Goal: Communication & Community: Answer question/provide support

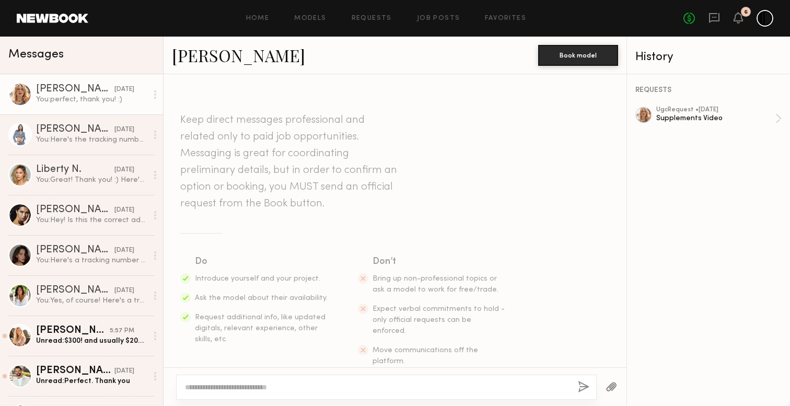
click at [123, 103] on div "You: perfect, thank you! :)" at bounding box center [91, 100] width 111 height 10
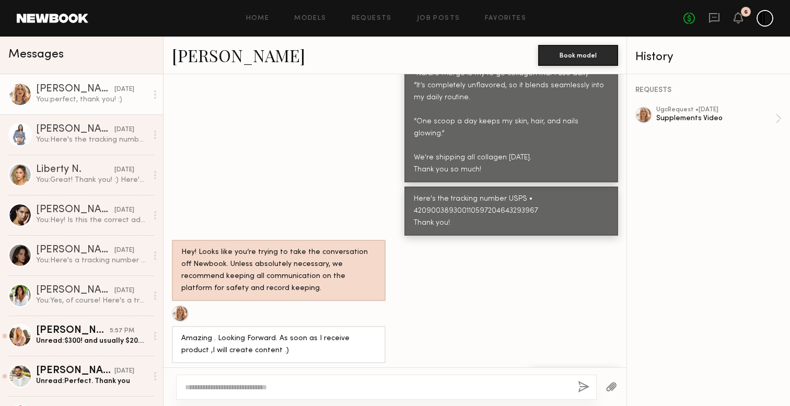
click at [92, 100] on div "You: perfect, thank you! :)" at bounding box center [91, 100] width 111 height 10
click at [69, 134] on div "[PERSON_NAME]" at bounding box center [75, 129] width 78 height 10
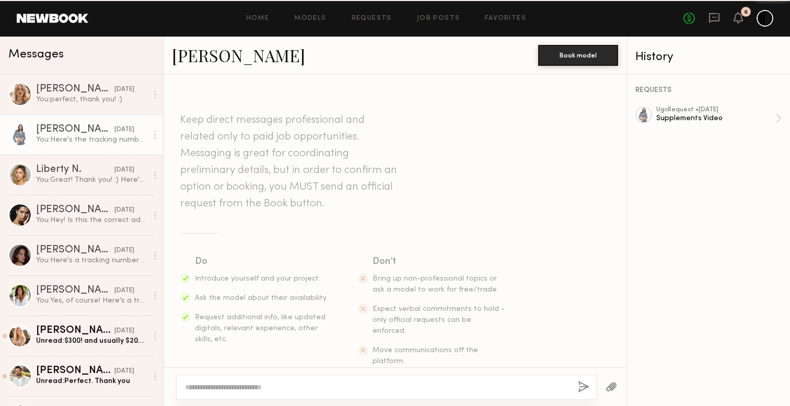
scroll to position [948, 0]
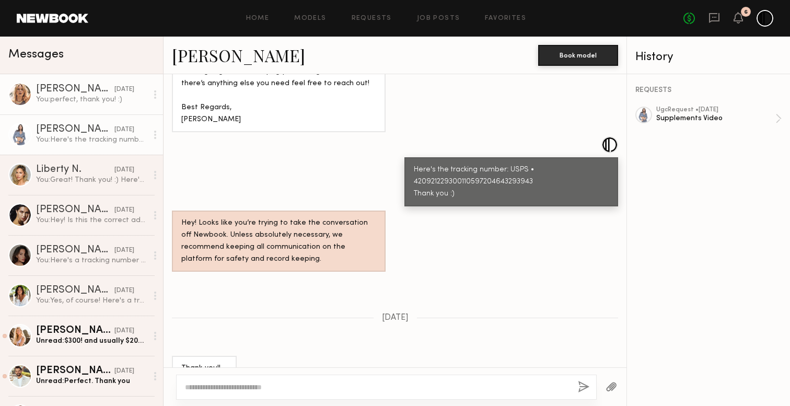
click at [73, 112] on link "[PERSON_NAME] [DATE] You: perfect, thank you! :)" at bounding box center [81, 94] width 163 height 40
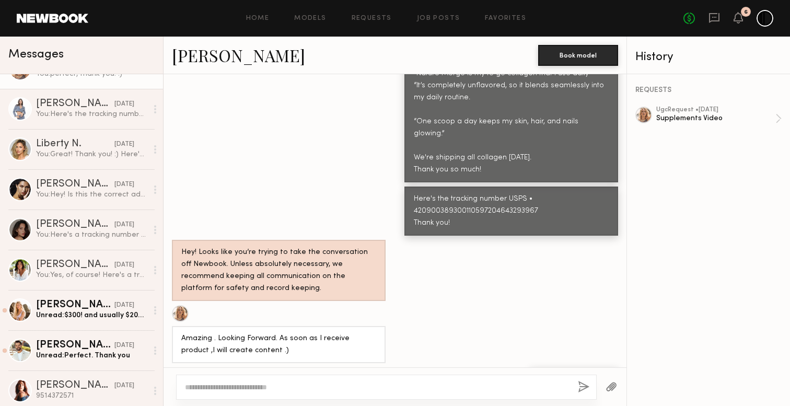
scroll to position [27, 0]
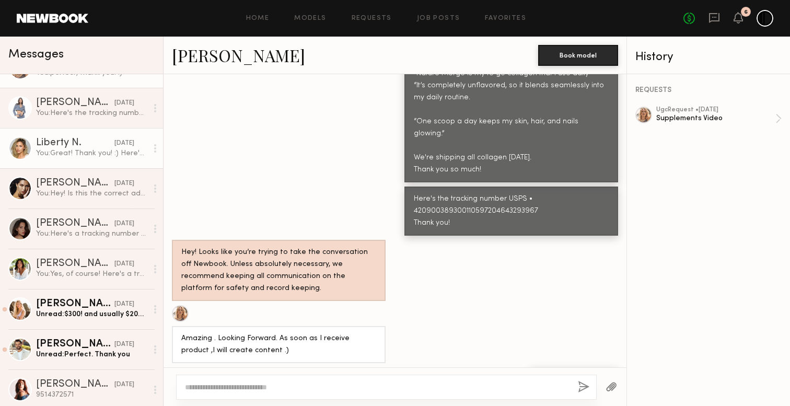
click at [65, 148] on div "Liberty N." at bounding box center [75, 143] width 78 height 10
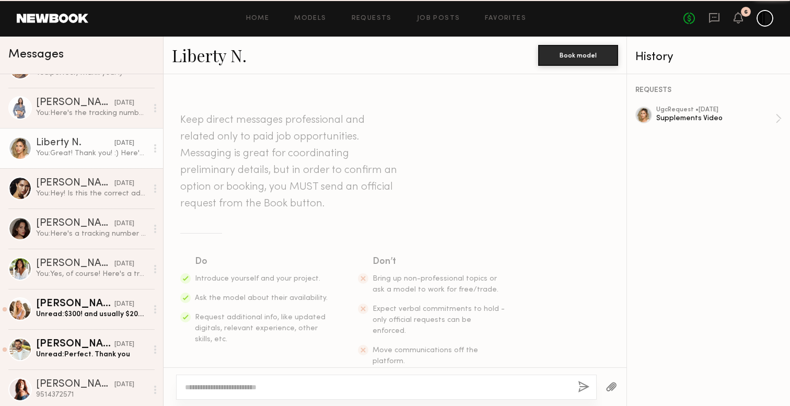
scroll to position [747, 0]
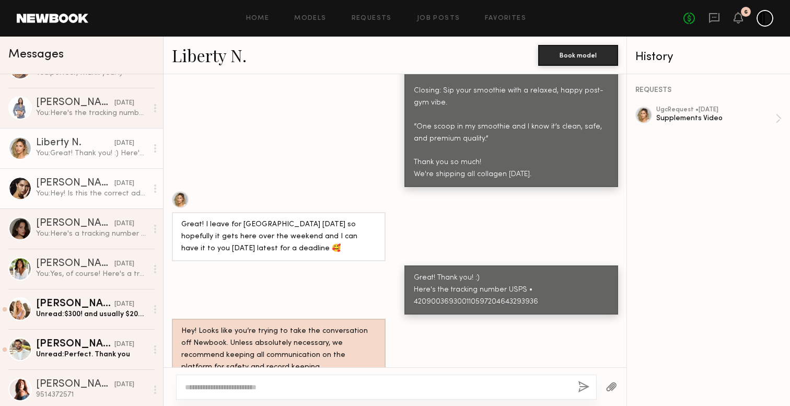
click at [69, 179] on div "[PERSON_NAME]" at bounding box center [75, 183] width 78 height 10
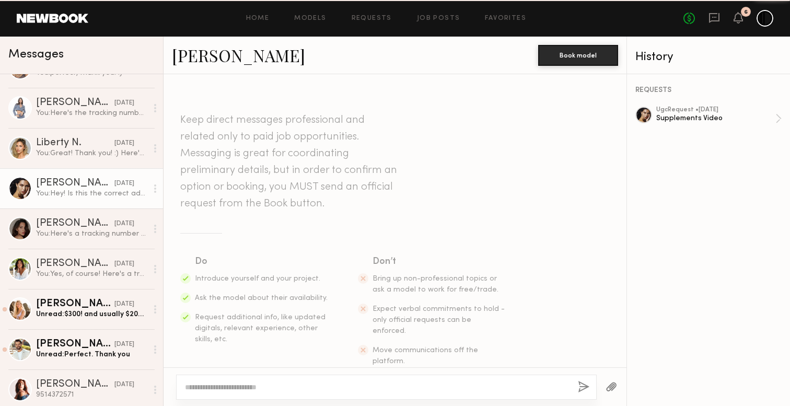
scroll to position [753, 0]
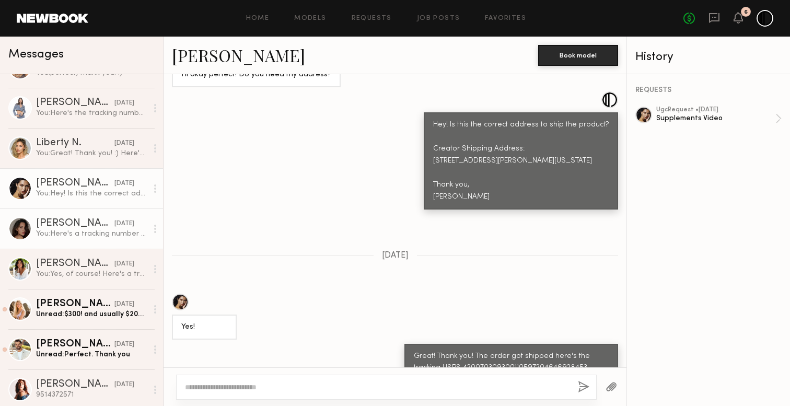
click at [69, 229] on div "You: Here's a tracking number USPS • 420900369300110597204643293929 Thank you! …" at bounding box center [91, 234] width 111 height 10
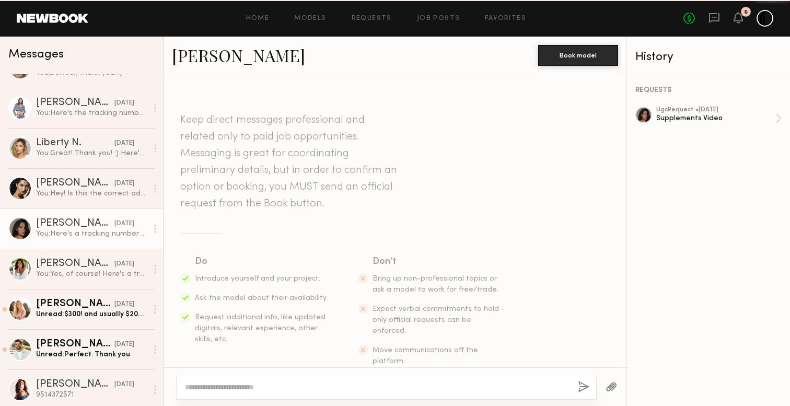
scroll to position [923, 0]
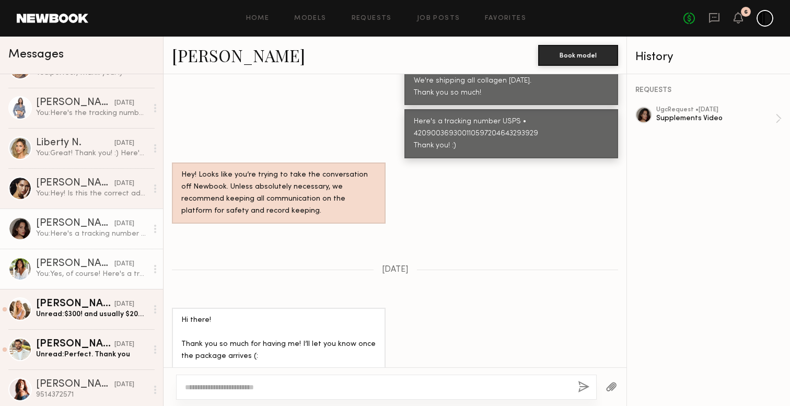
click at [39, 271] on div "You: Yes, of course! Here's a tracking number USPS • 42091502930011059720464329…" at bounding box center [91, 274] width 111 height 10
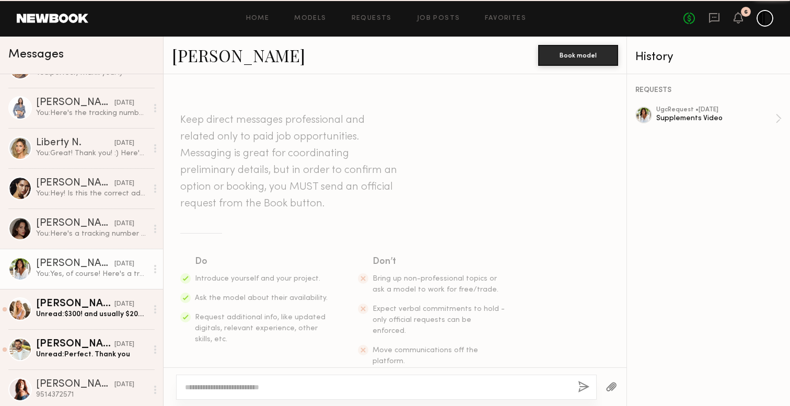
scroll to position [698, 0]
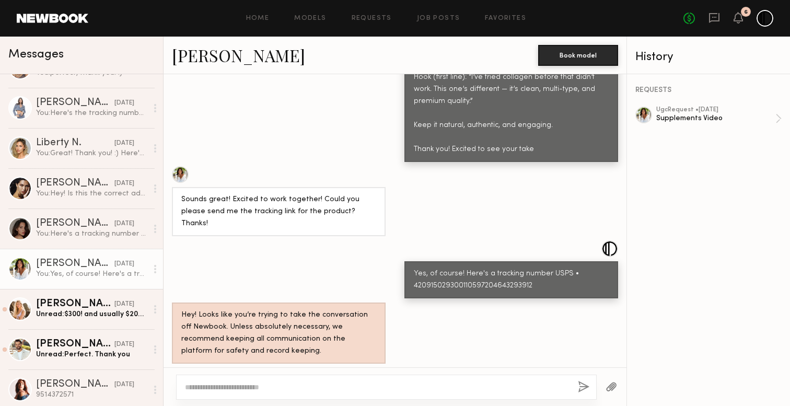
click at [38, 271] on div "You: Yes, of course! Here's a tracking number USPS • 42091502930011059720464329…" at bounding box center [91, 274] width 111 height 10
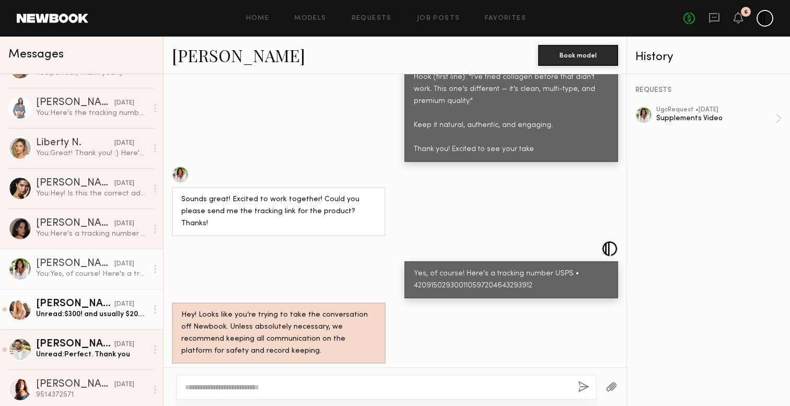
click at [59, 306] on div "[PERSON_NAME]" at bounding box center [75, 304] width 78 height 10
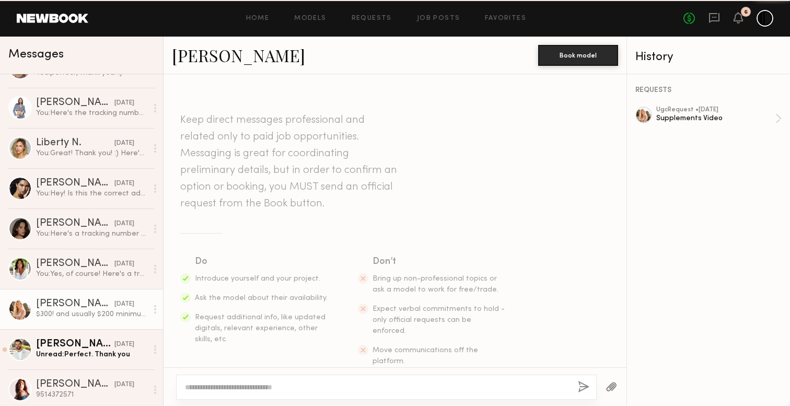
scroll to position [1049, 0]
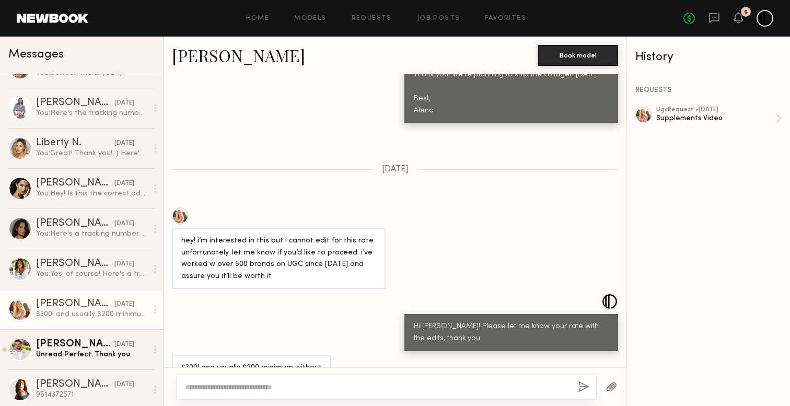
click at [481, 229] on div "hey! i’m interested in this but i cannot edit for this rate unfortunately. let …" at bounding box center [395, 248] width 463 height 82
